Goal: Transaction & Acquisition: Register for event/course

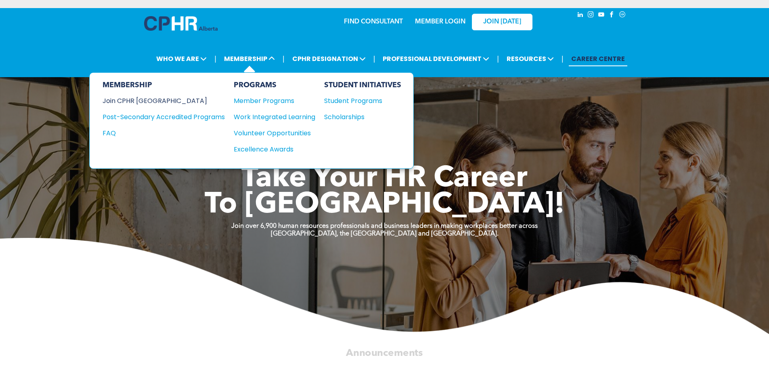
click at [147, 100] on div "Join CPHR [GEOGRAPHIC_DATA]" at bounding box center [158, 101] width 110 height 10
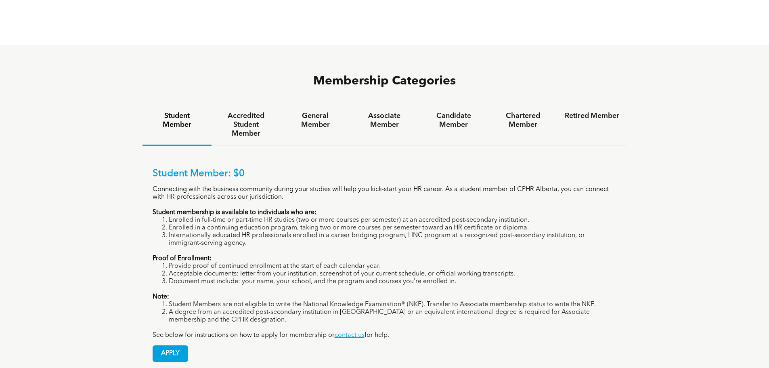
scroll to position [525, 0]
click at [182, 345] on span "APPLY" at bounding box center [170, 353] width 35 height 16
click at [253, 111] on h4 "Accredited Student Member" at bounding box center [246, 124] width 54 height 27
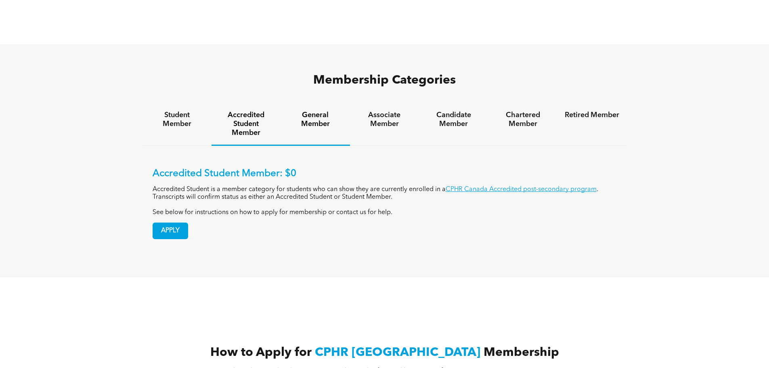
click at [318, 111] on h4 "General Member" at bounding box center [315, 120] width 54 height 18
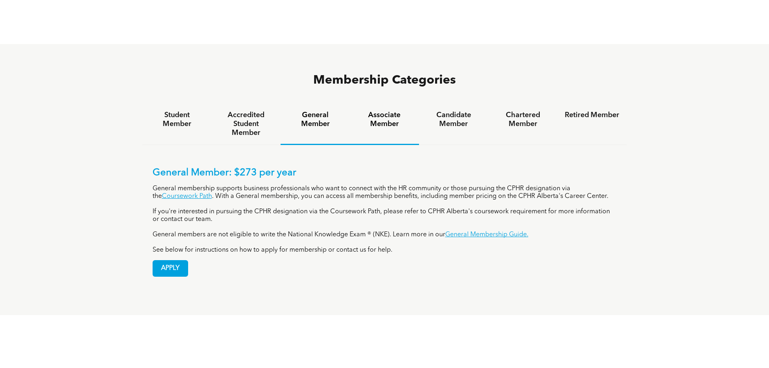
click at [379, 111] on h4 "Associate Member" at bounding box center [384, 120] width 54 height 18
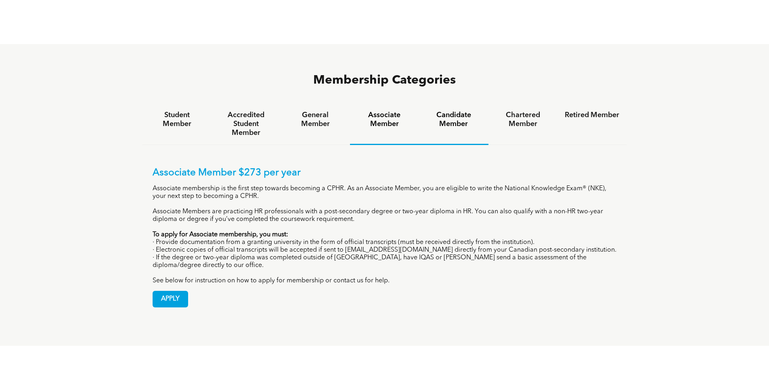
click at [456, 111] on h4 "Candidate Member" at bounding box center [453, 120] width 54 height 18
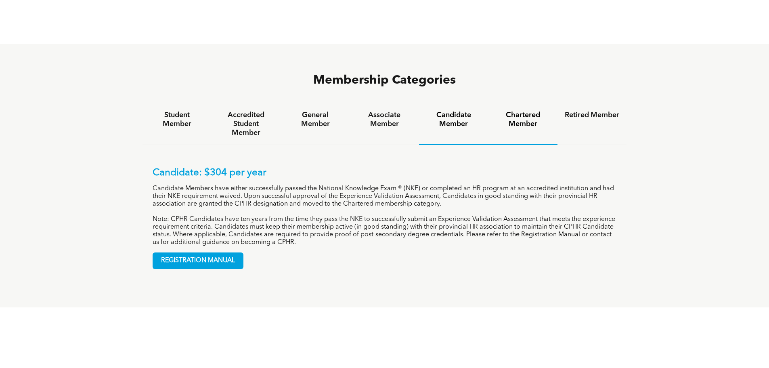
click at [513, 111] on h4 "Chartered Member" at bounding box center [523, 120] width 54 height 18
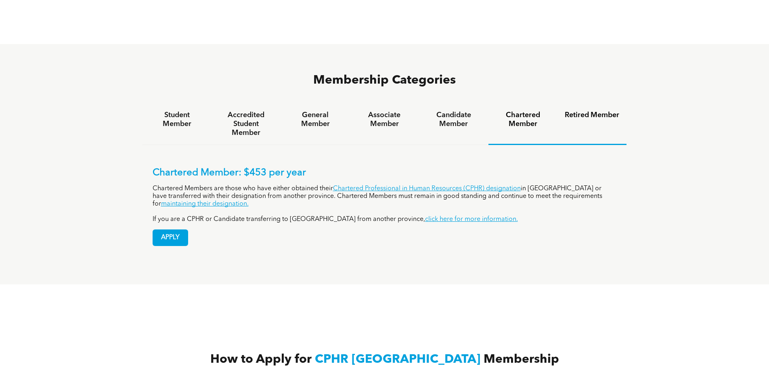
click at [608, 111] on h4 "Retired Member" at bounding box center [592, 115] width 54 height 9
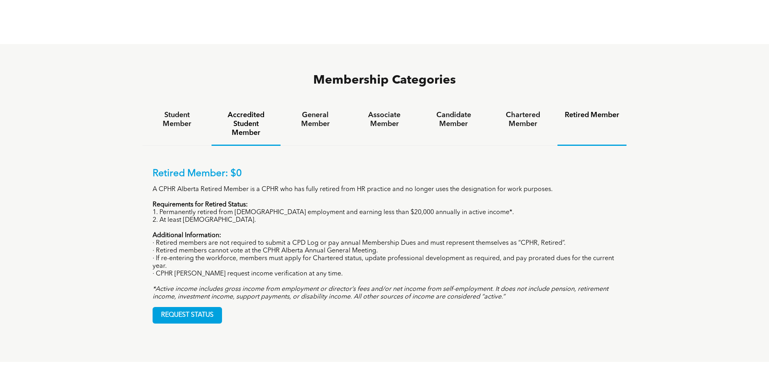
click at [237, 111] on h4 "Accredited Student Member" at bounding box center [246, 124] width 54 height 27
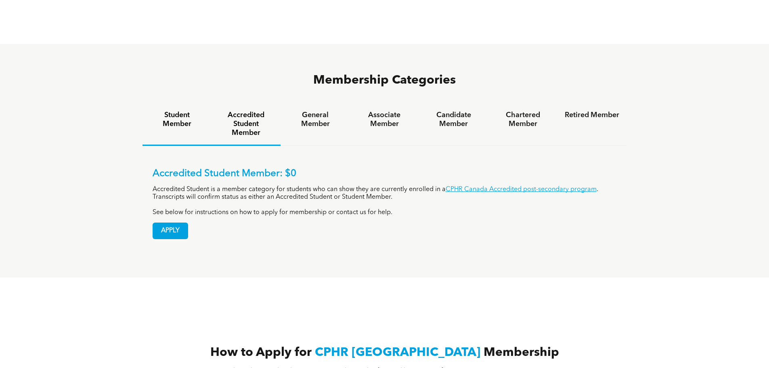
click at [175, 111] on h4 "Student Member" at bounding box center [177, 120] width 54 height 18
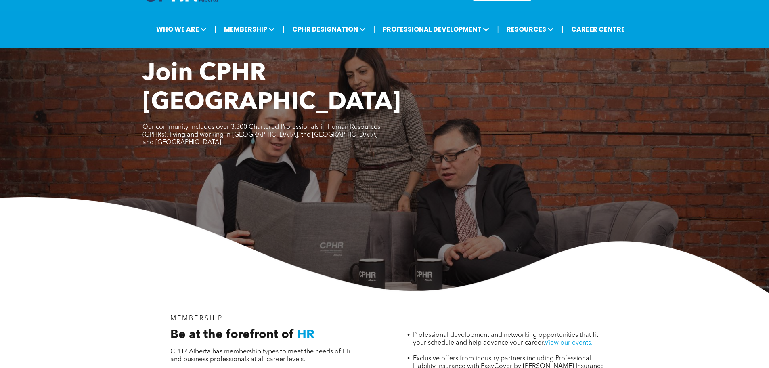
scroll to position [0, 0]
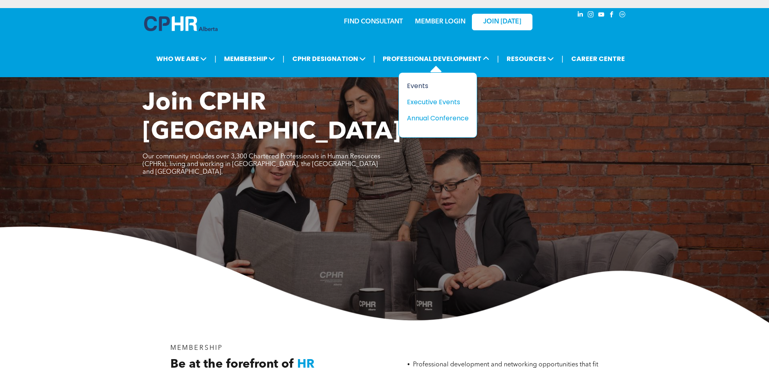
click at [414, 84] on div "Events" at bounding box center [435, 86] width 56 height 10
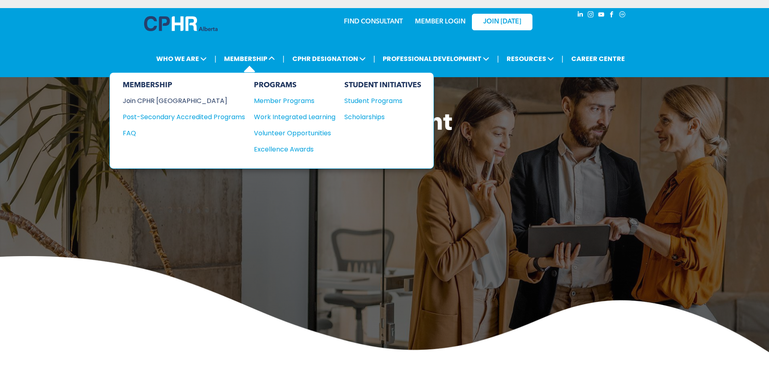
click at [176, 100] on div "Join CPHR [GEOGRAPHIC_DATA]" at bounding box center [178, 101] width 110 height 10
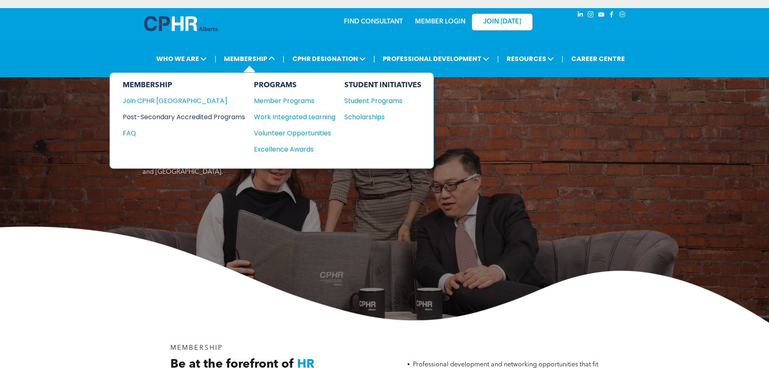
click at [197, 117] on div "Post-Secondary Accredited Programs" at bounding box center [178, 117] width 110 height 10
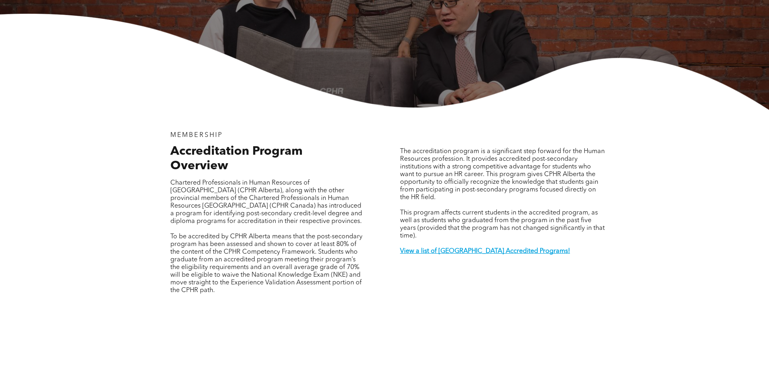
scroll to position [202, 0]
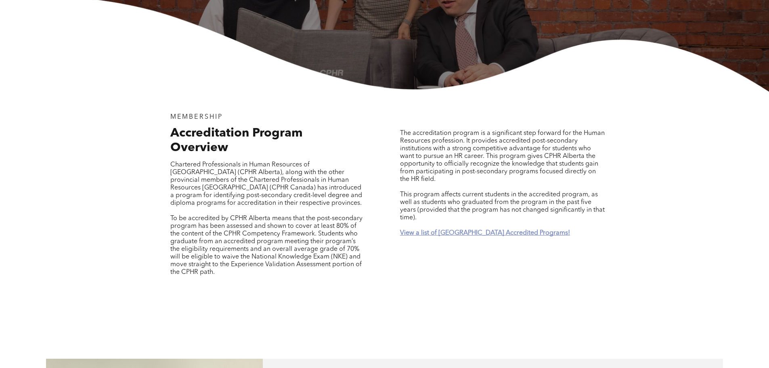
click at [454, 230] on strong "View a list of Alberta Accredited Programs!" at bounding box center [485, 233] width 170 height 6
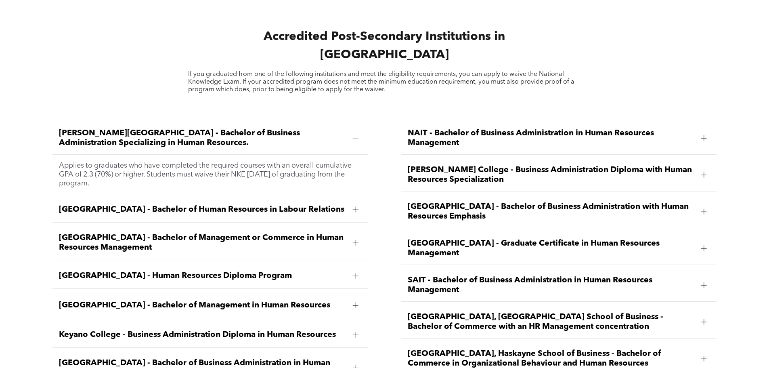
scroll to position [1151, 0]
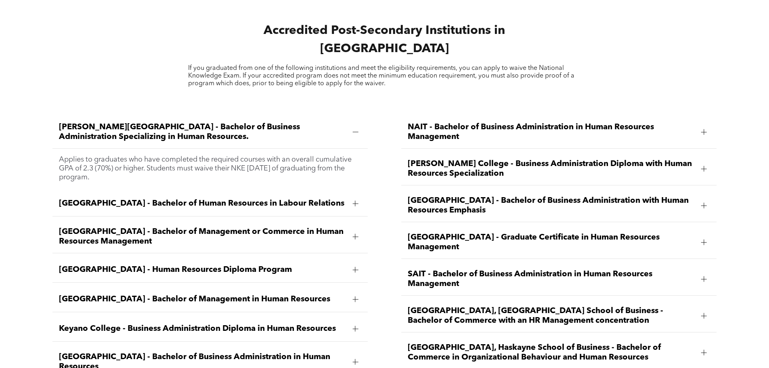
click at [352, 201] on div at bounding box center [355, 204] width 6 height 6
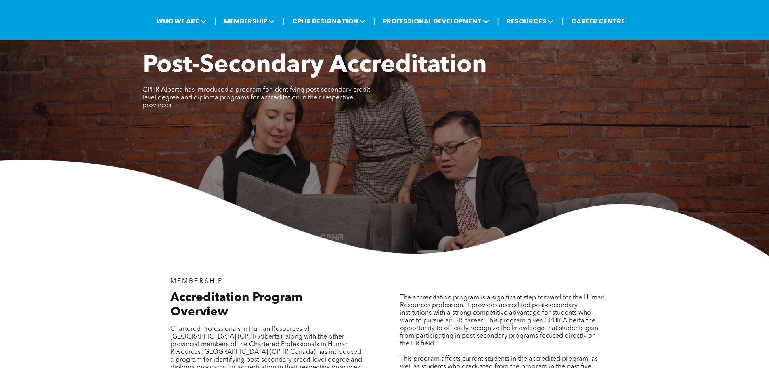
scroll to position [0, 0]
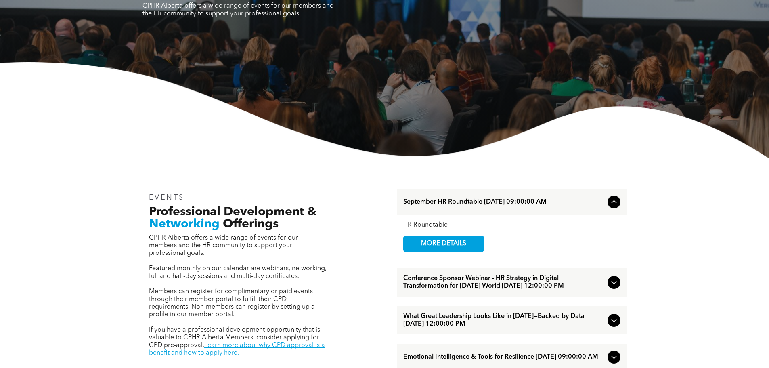
scroll to position [161, 0]
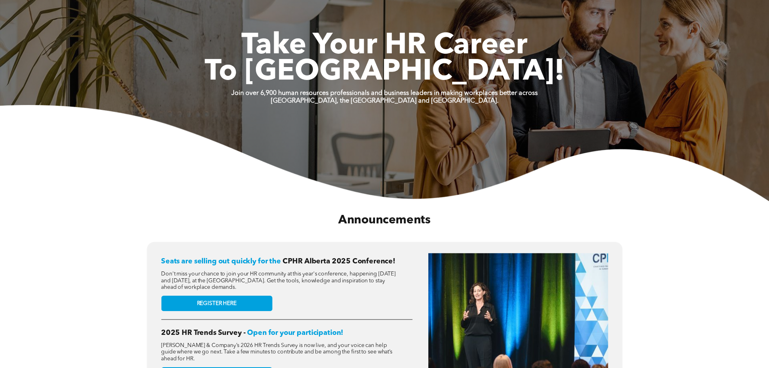
scroll to position [40, 0]
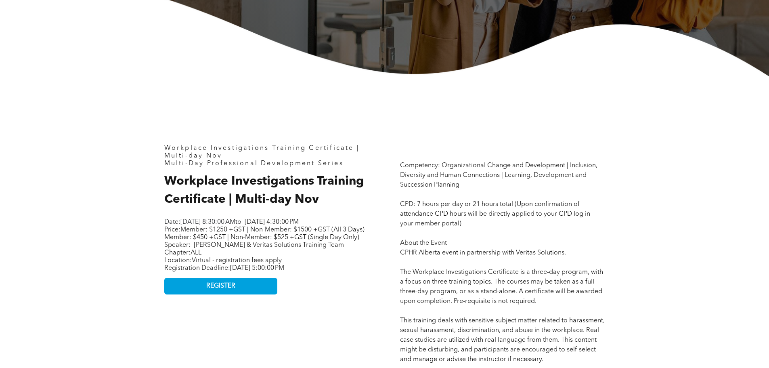
scroll to position [283, 0]
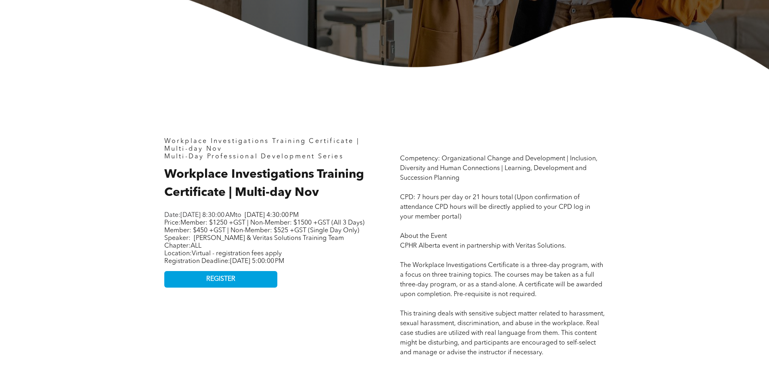
drag, startPoint x: 165, startPoint y: 168, endPoint x: 356, endPoint y: 281, distance: 222.6
copy div "Workplace Investigations Training Certificate | Multi-day Nov Date: [DATE] 8:30…"
click at [227, 283] on span "REGISTER" at bounding box center [220, 279] width 29 height 8
copy div "Workplace Investigations Training Certificate | Multi-day Nov Date: [DATE] 8:30…"
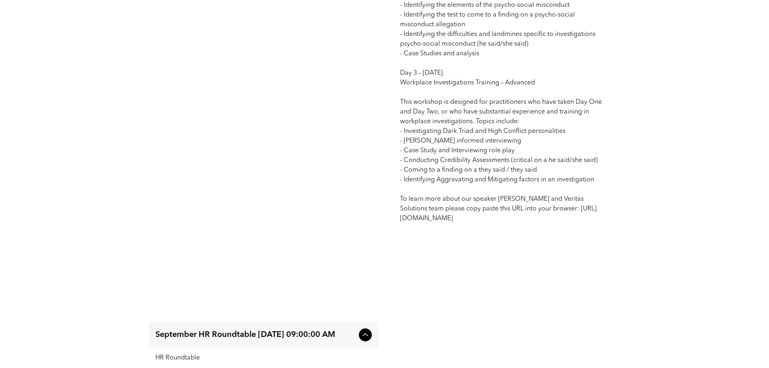
scroll to position [1009, 0]
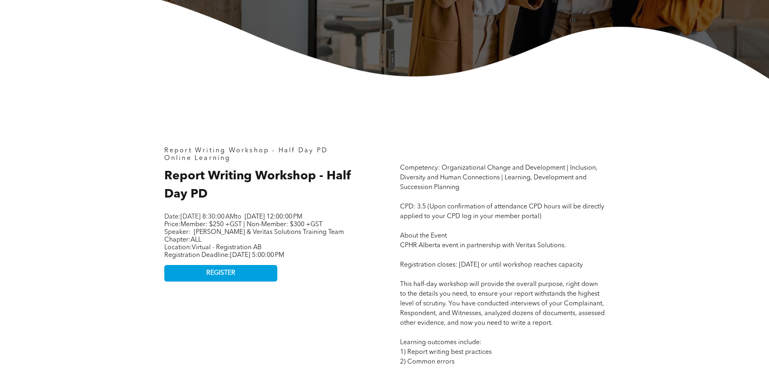
scroll to position [283, 0]
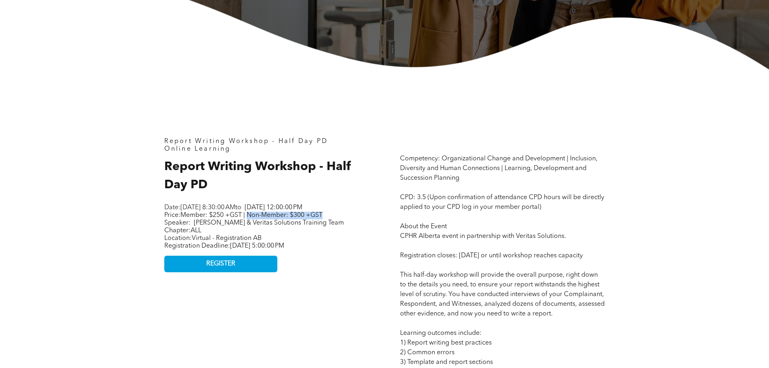
drag, startPoint x: 249, startPoint y: 223, endPoint x: 335, endPoint y: 220, distance: 86.4
click at [335, 220] on p "Price: Member: $250 +GST | Non-Member: $300 +GST Speaker: [PERSON_NAME] & Verit…" at bounding box center [265, 219] width 202 height 15
copy span "Non-Member: $300 +GST"
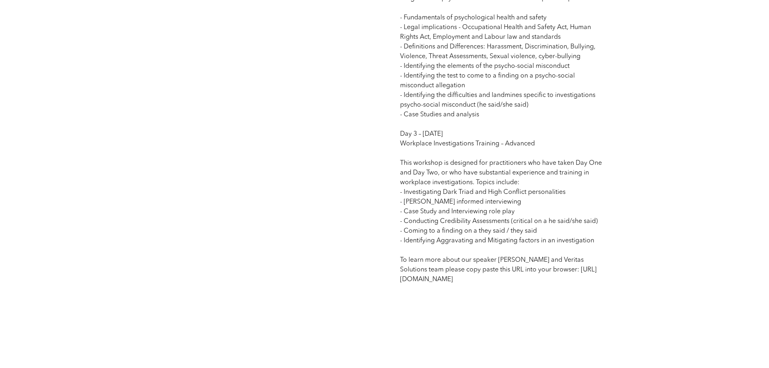
scroll to position [727, 0]
